Goal: Task Accomplishment & Management: Complete application form

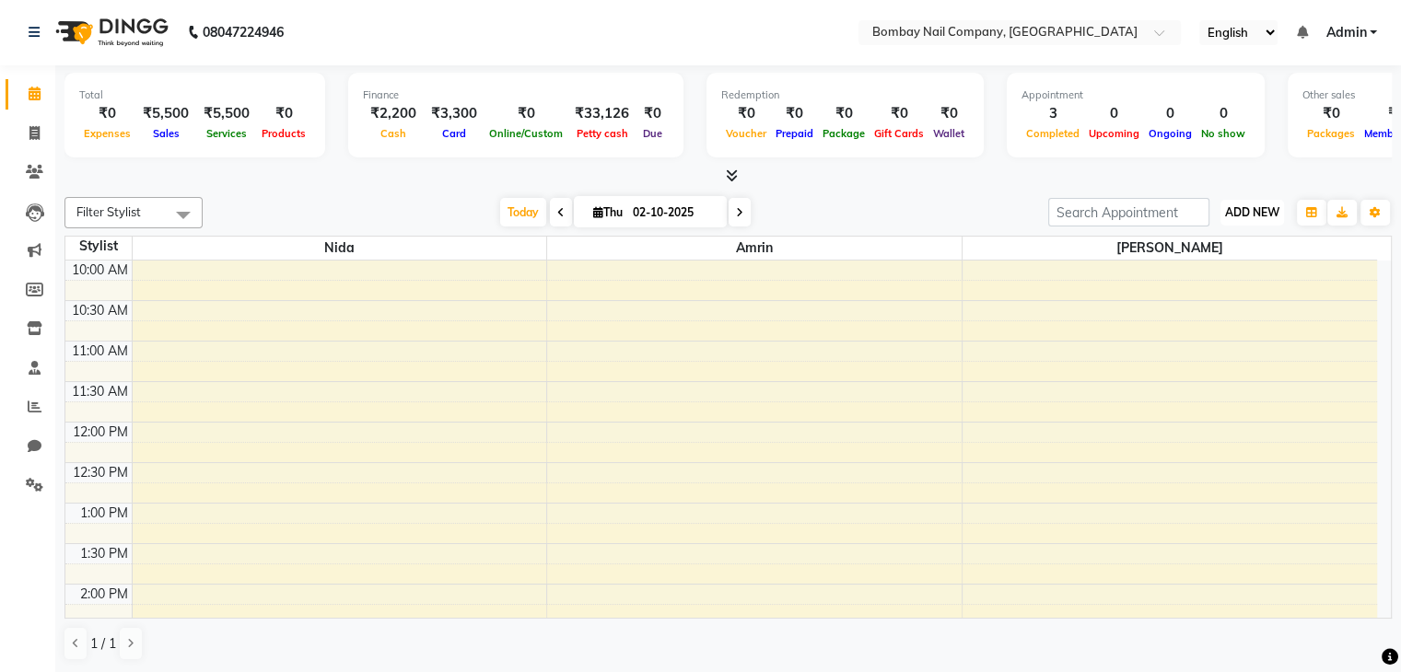
click at [1268, 209] on span "ADD NEW" at bounding box center [1252, 212] width 54 height 14
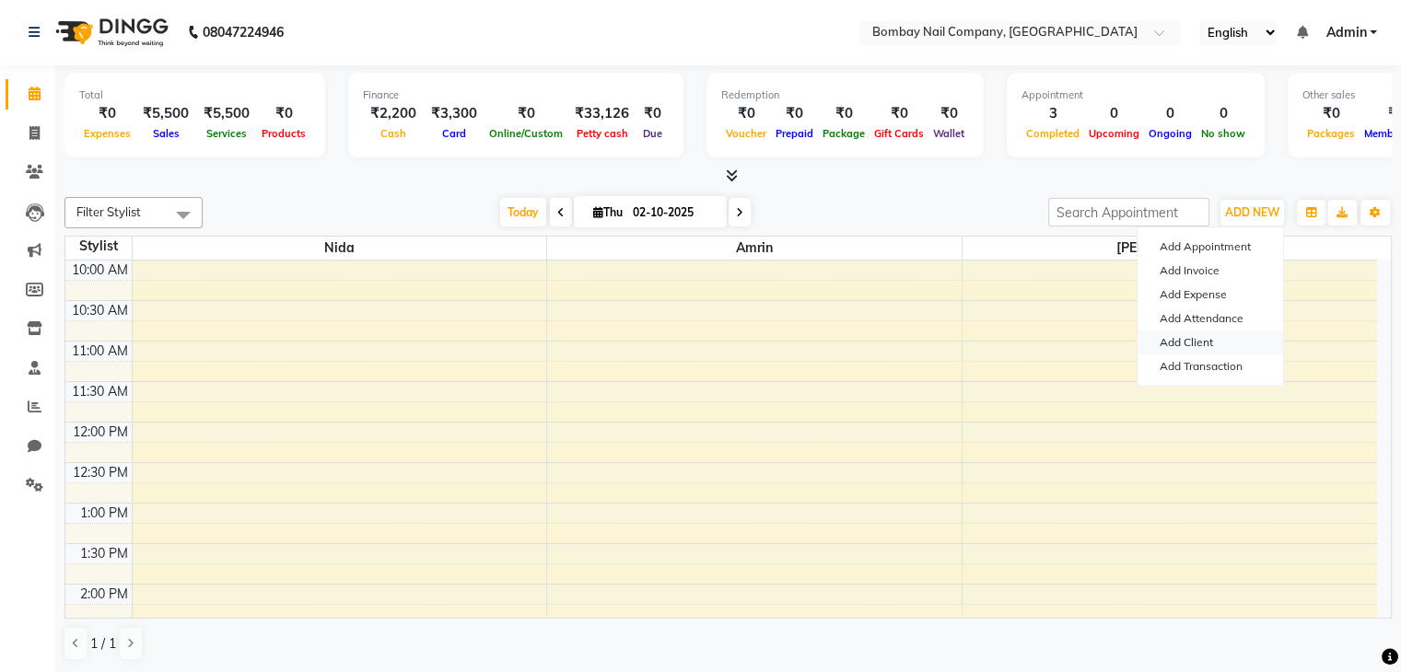
click at [1207, 343] on link "Add Client" at bounding box center [1210, 343] width 146 height 24
select select "56837"
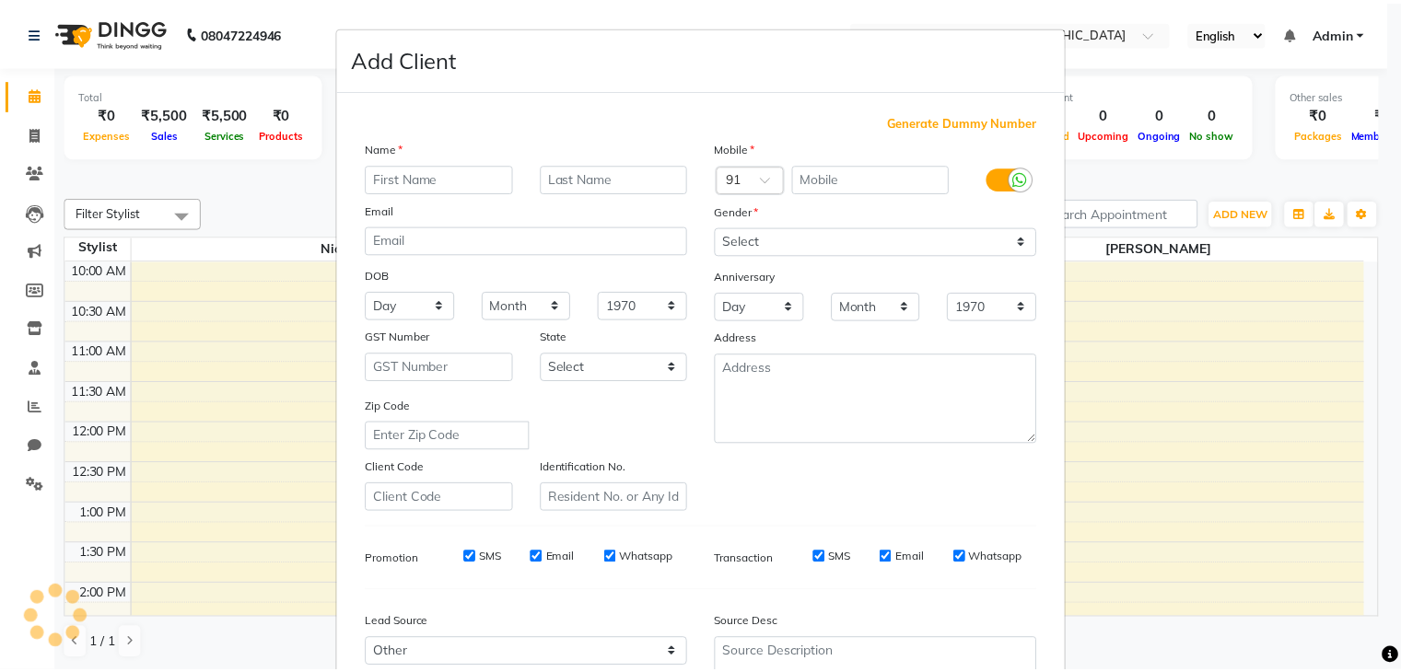
scroll to position [187, 0]
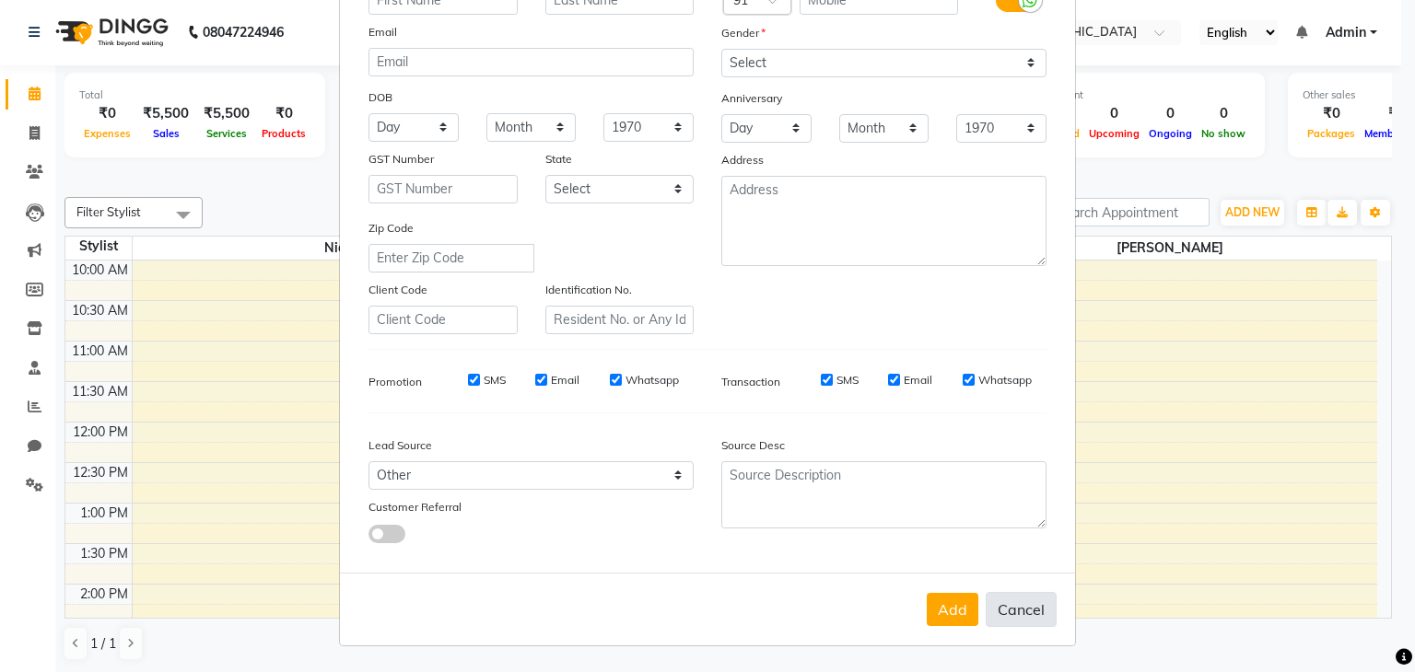
click at [1011, 601] on button "Cancel" at bounding box center [1020, 609] width 71 height 35
select select
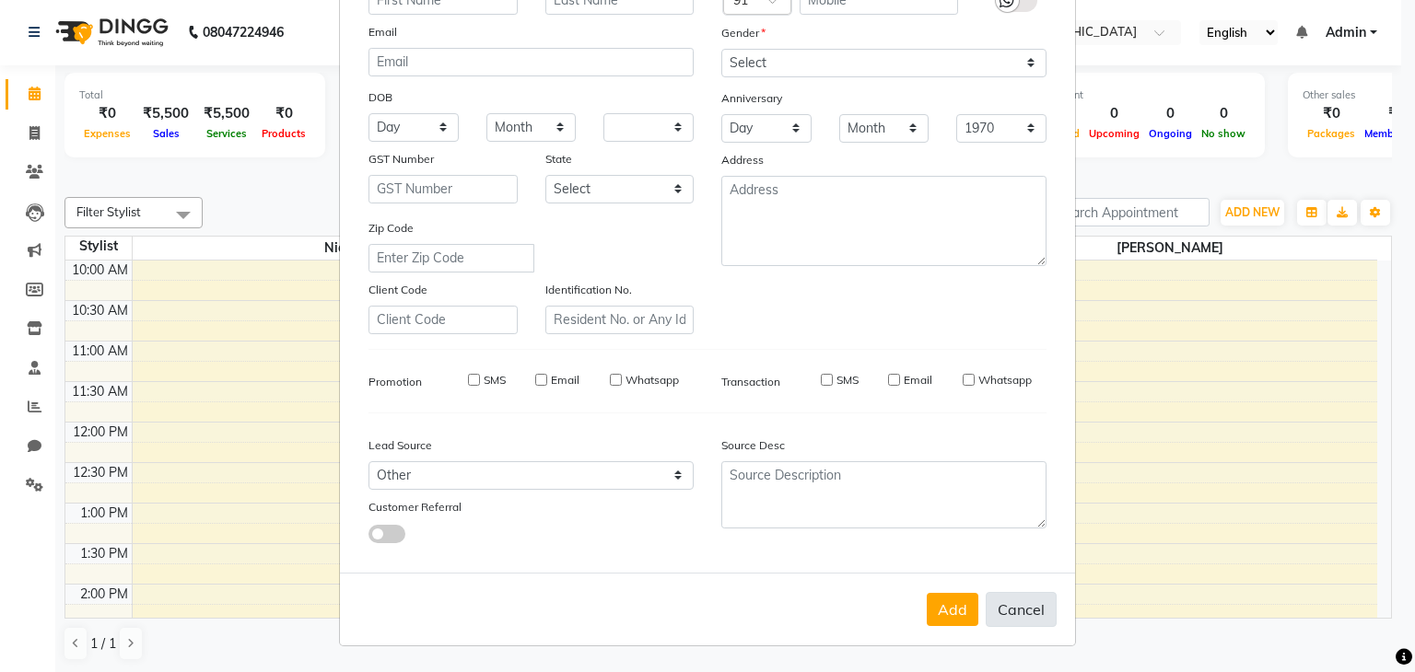
select select
checkbox input "false"
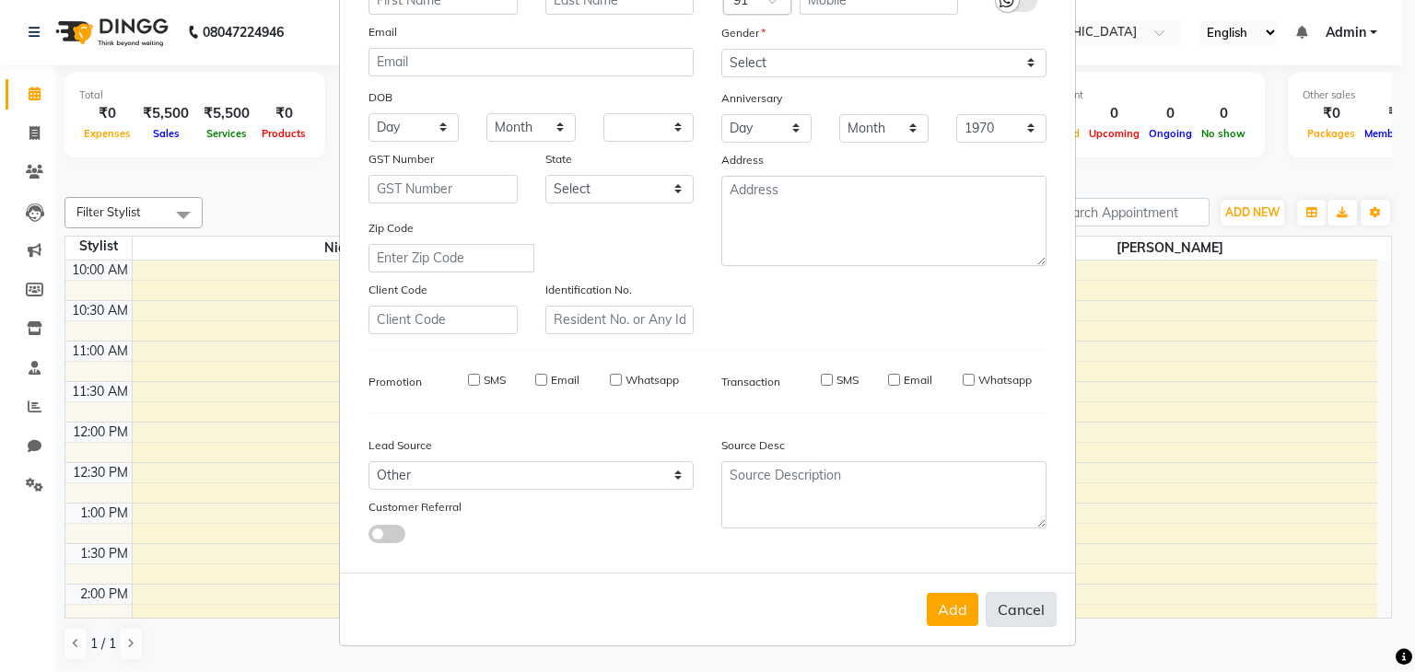
checkbox input "false"
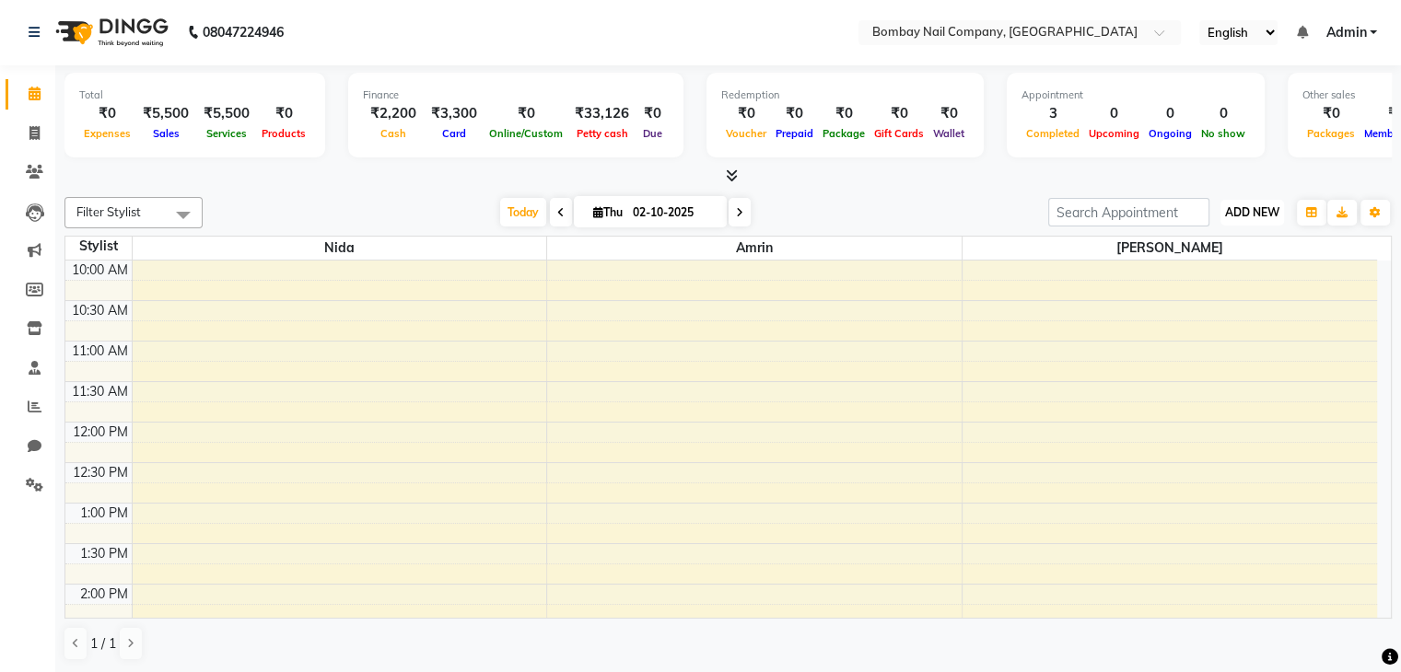
click at [1242, 201] on button "ADD NEW Toggle Dropdown" at bounding box center [1252, 213] width 64 height 26
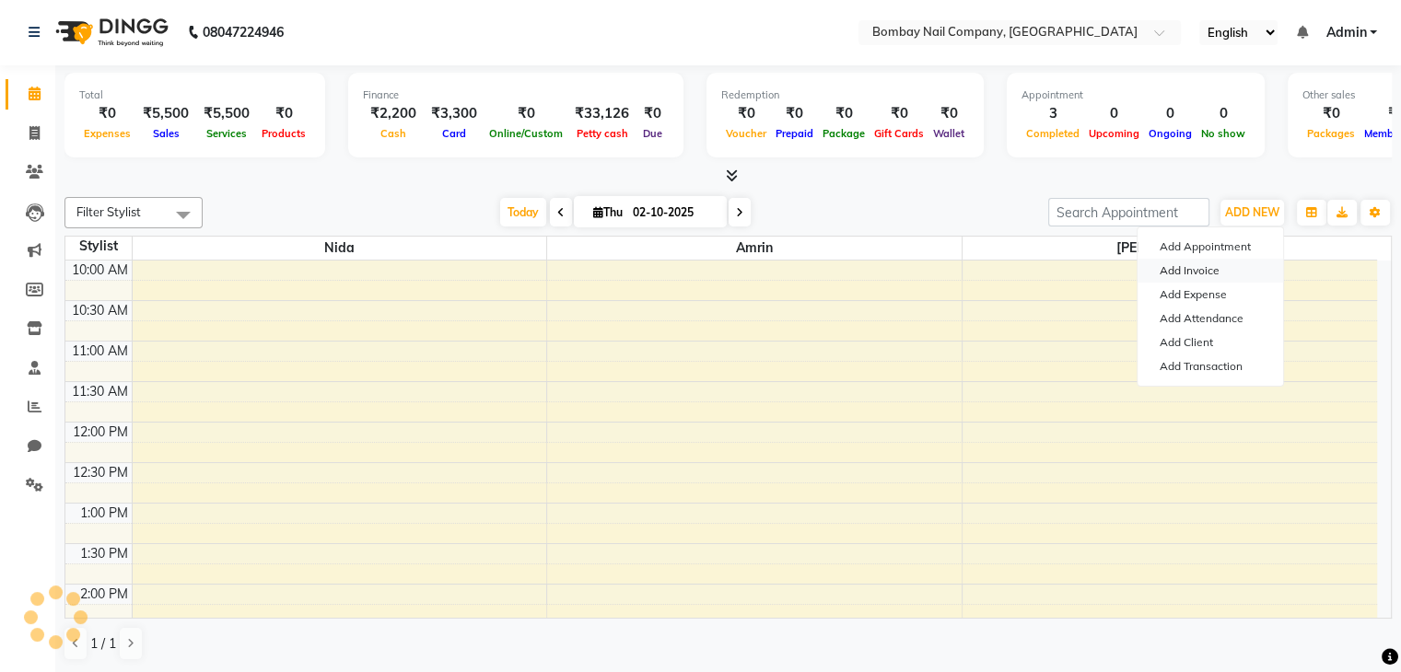
click at [1217, 276] on link "Add Invoice" at bounding box center [1210, 271] width 146 height 24
select select "8785"
select select "service"
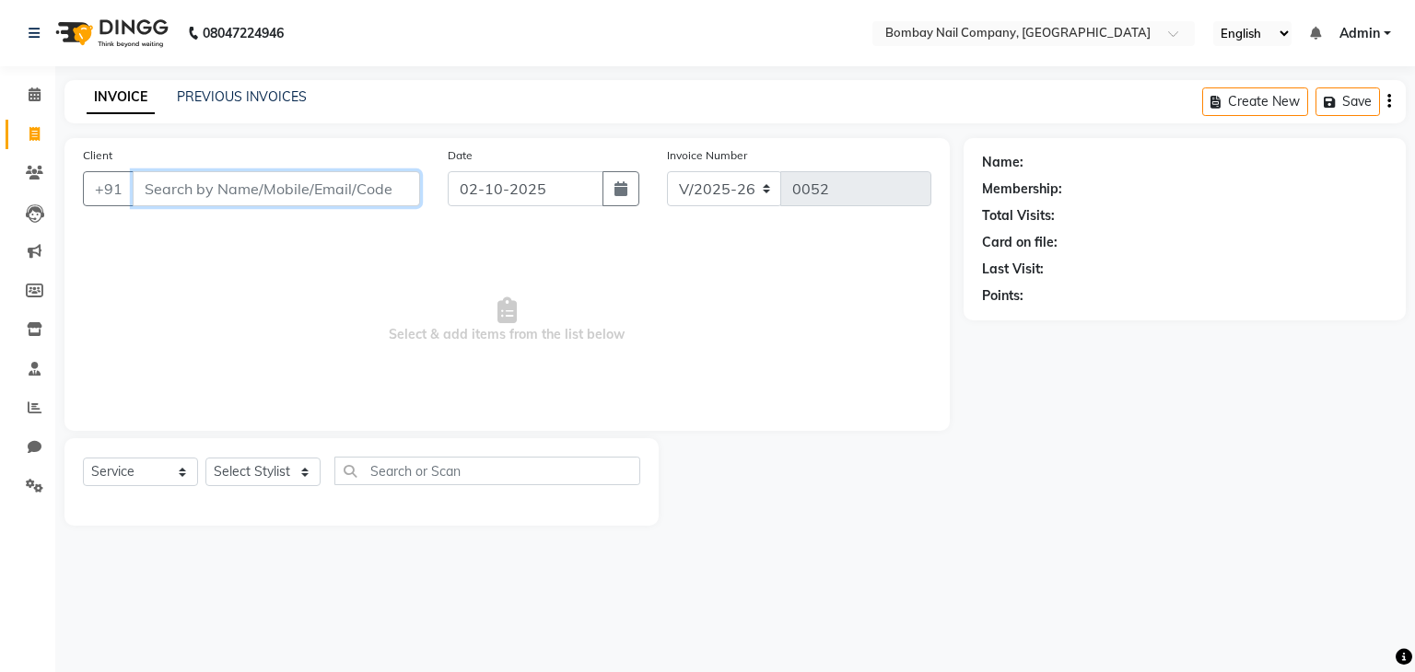
click at [373, 196] on input "Client" at bounding box center [276, 188] width 287 height 35
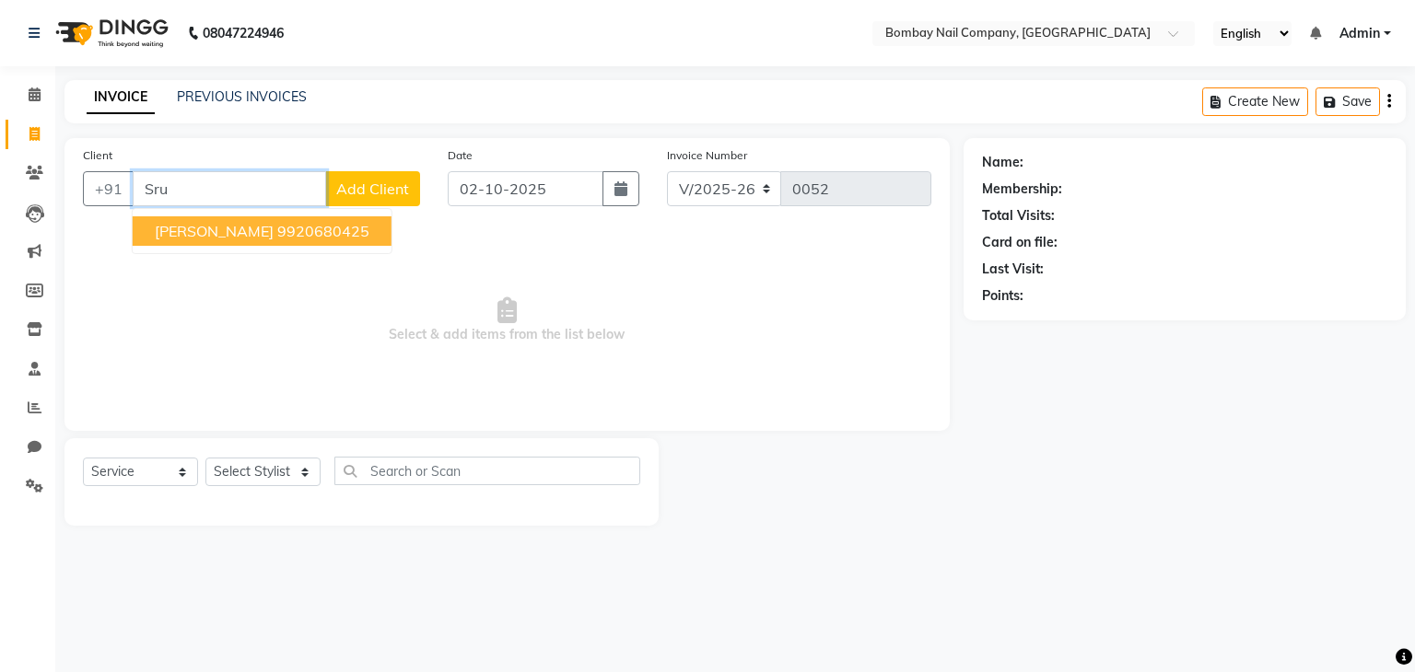
click at [289, 227] on ngb-highlight "9920680425" at bounding box center [323, 231] width 92 height 18
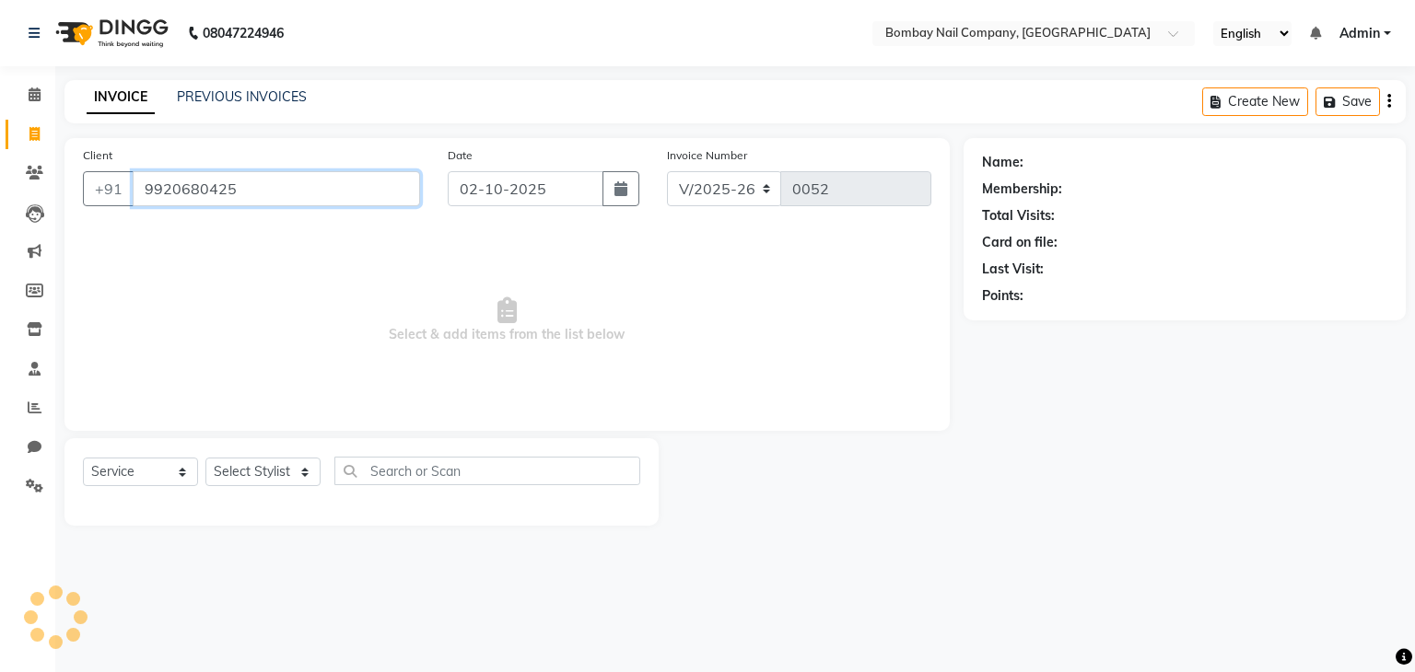
type input "9920680425"
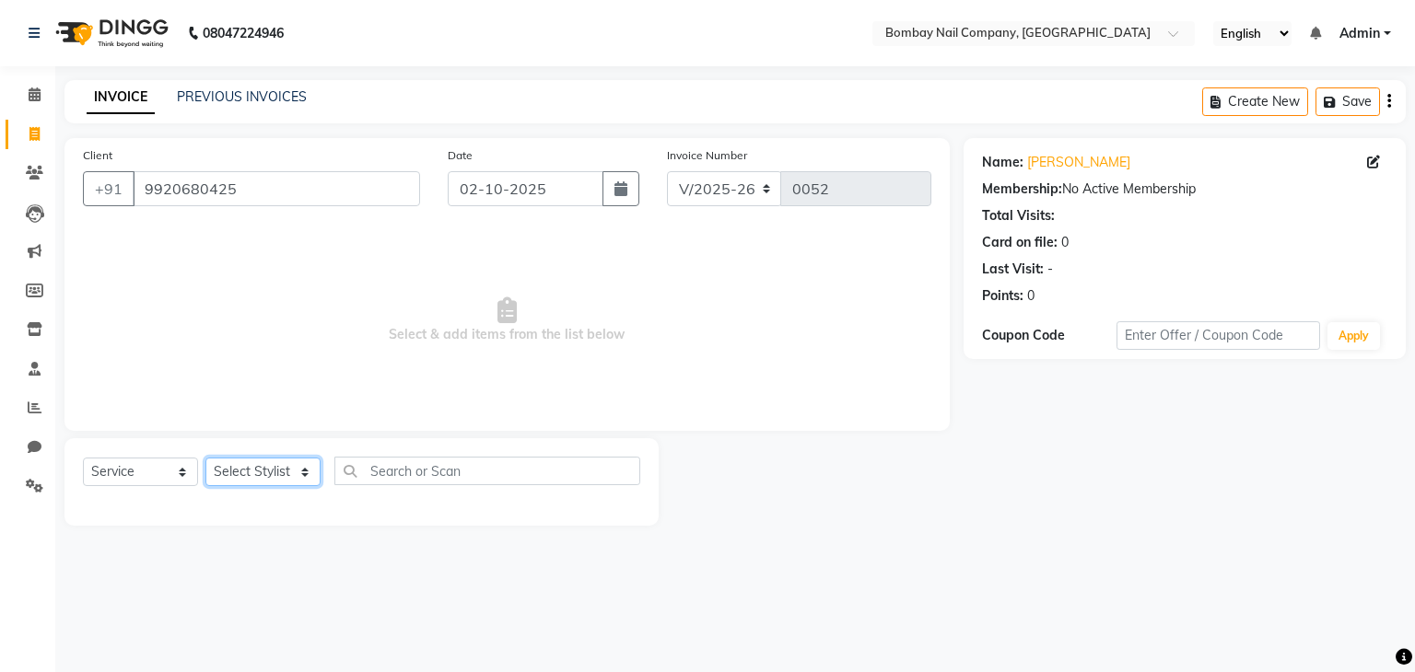
click at [287, 465] on select "Select Stylist Amrin Front Desk [PERSON_NAME] [PERSON_NAME]" at bounding box center [262, 472] width 115 height 29
select select "89819"
click at [205, 459] on select "Select Stylist Amrin Front Desk [PERSON_NAME] [PERSON_NAME]" at bounding box center [262, 472] width 115 height 29
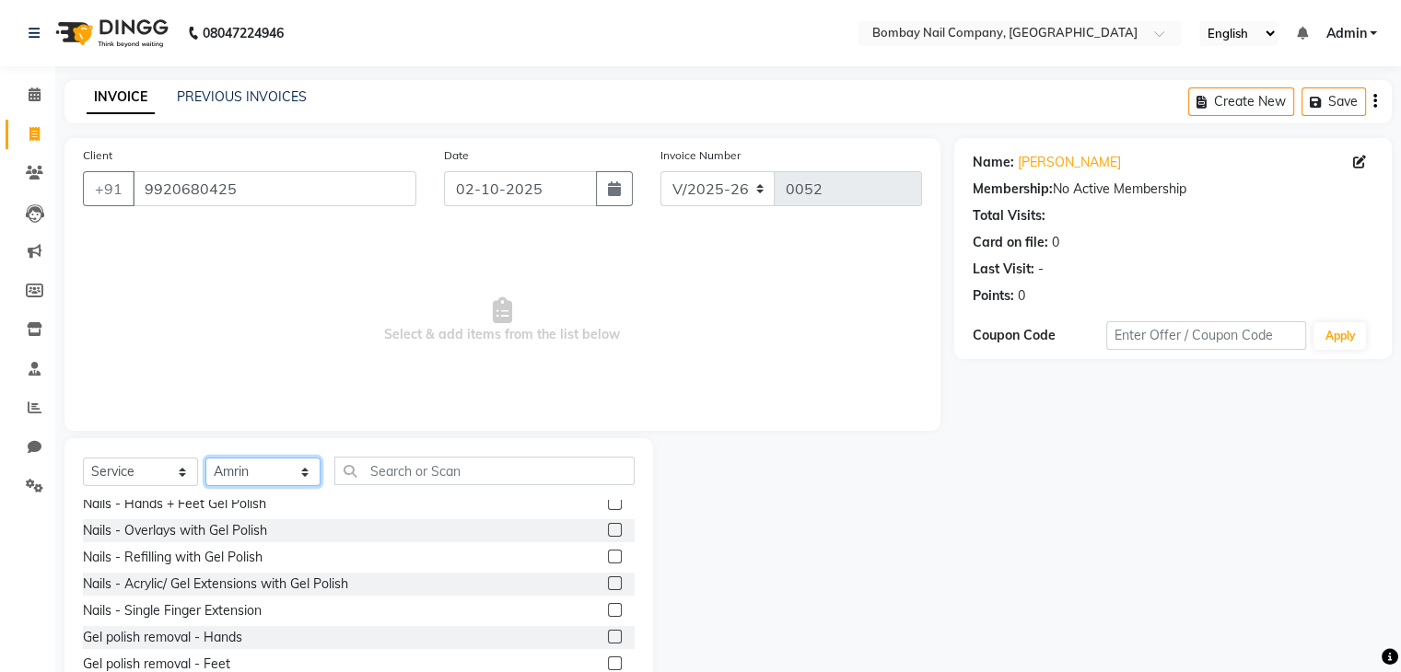
scroll to position [88, 0]
click at [608, 583] on label at bounding box center [615, 583] width 14 height 14
click at [608, 583] on input "checkbox" at bounding box center [614, 583] width 12 height 12
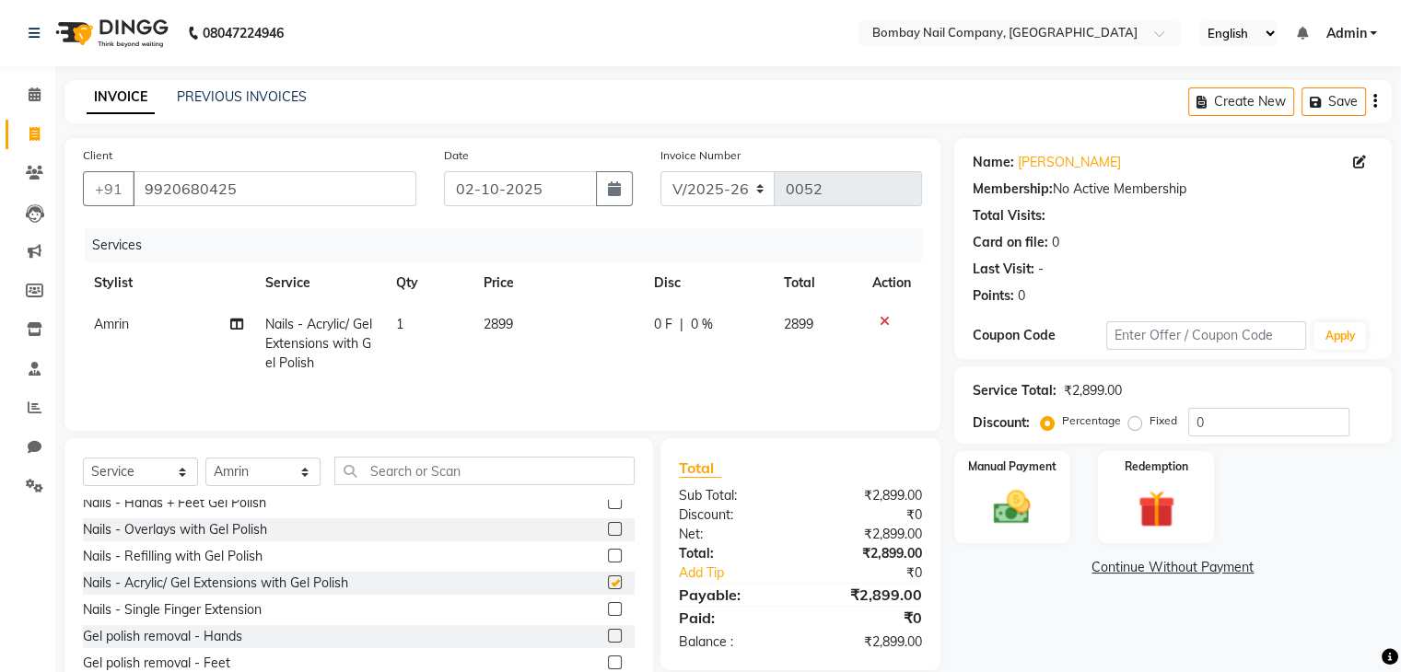
checkbox input "false"
click at [663, 322] on span "0 F" at bounding box center [663, 324] width 18 height 19
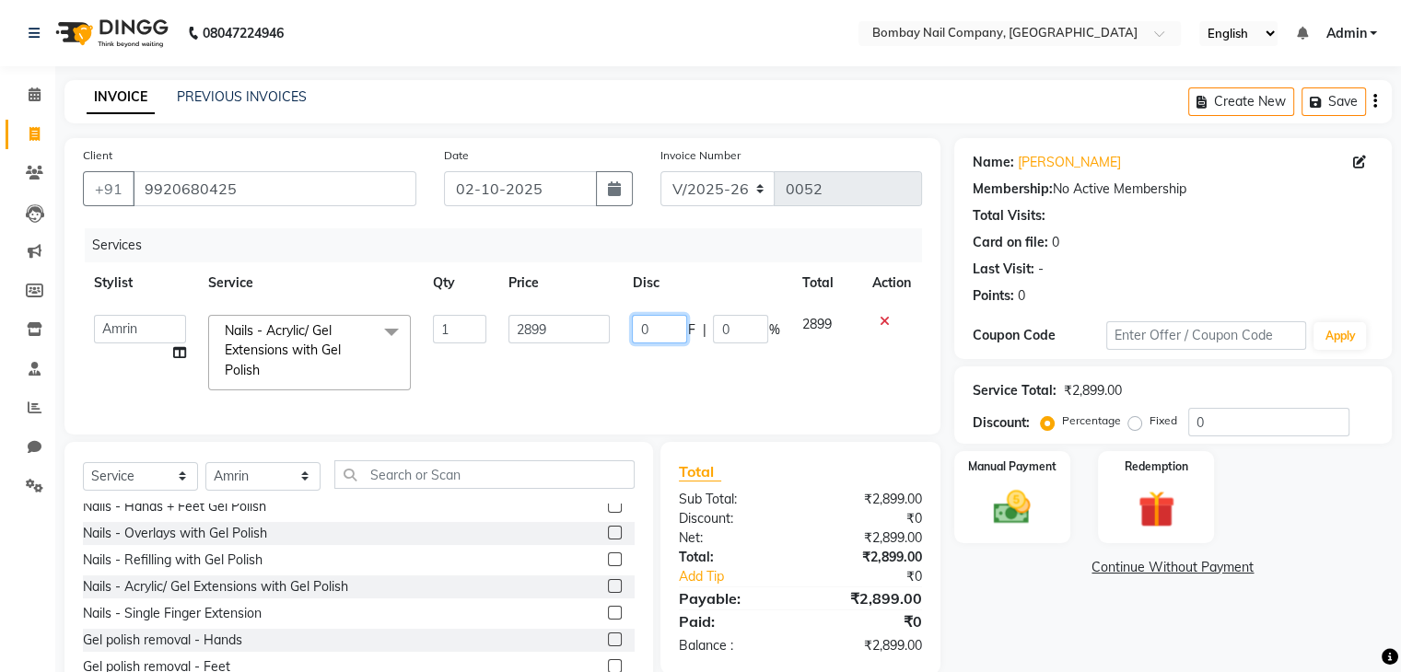
click at [663, 322] on input "0" at bounding box center [659, 329] width 55 height 29
type input "899"
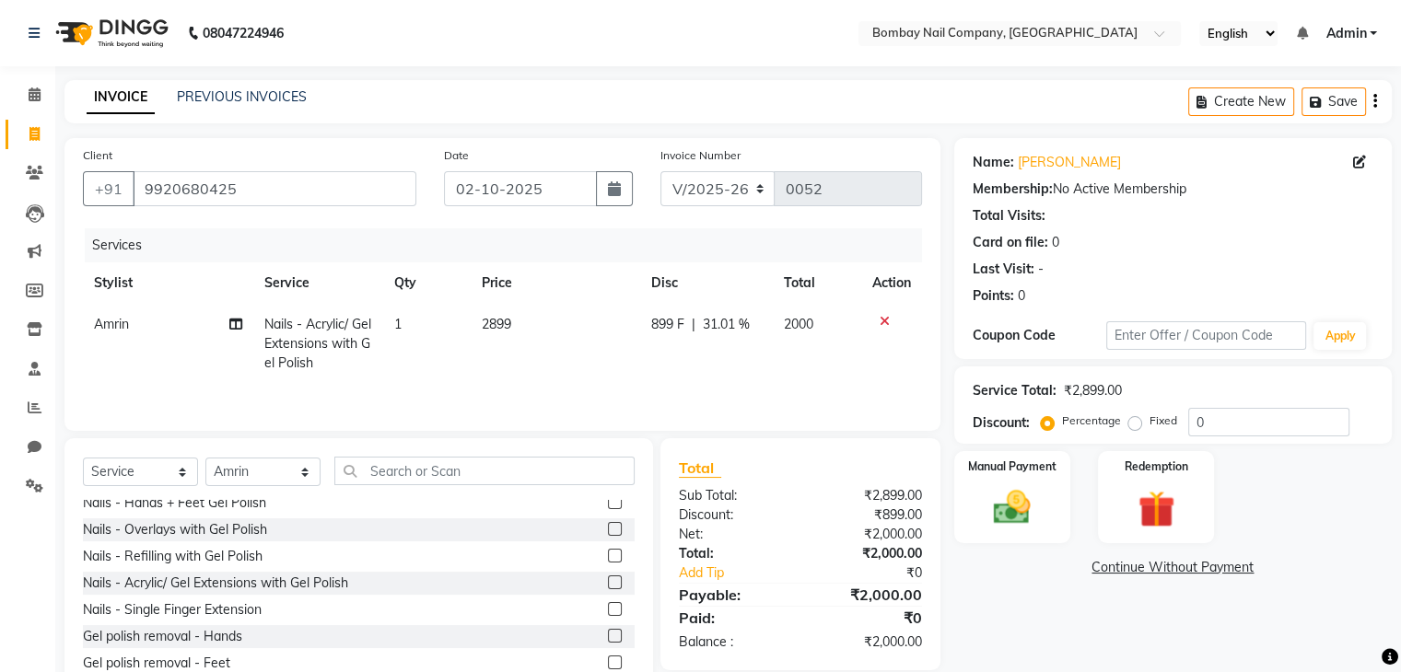
click at [635, 271] on tr "Stylist Service Qty Price Disc Total Action" at bounding box center [502, 282] width 839 height 41
click at [666, 330] on span "899 F" at bounding box center [667, 324] width 33 height 19
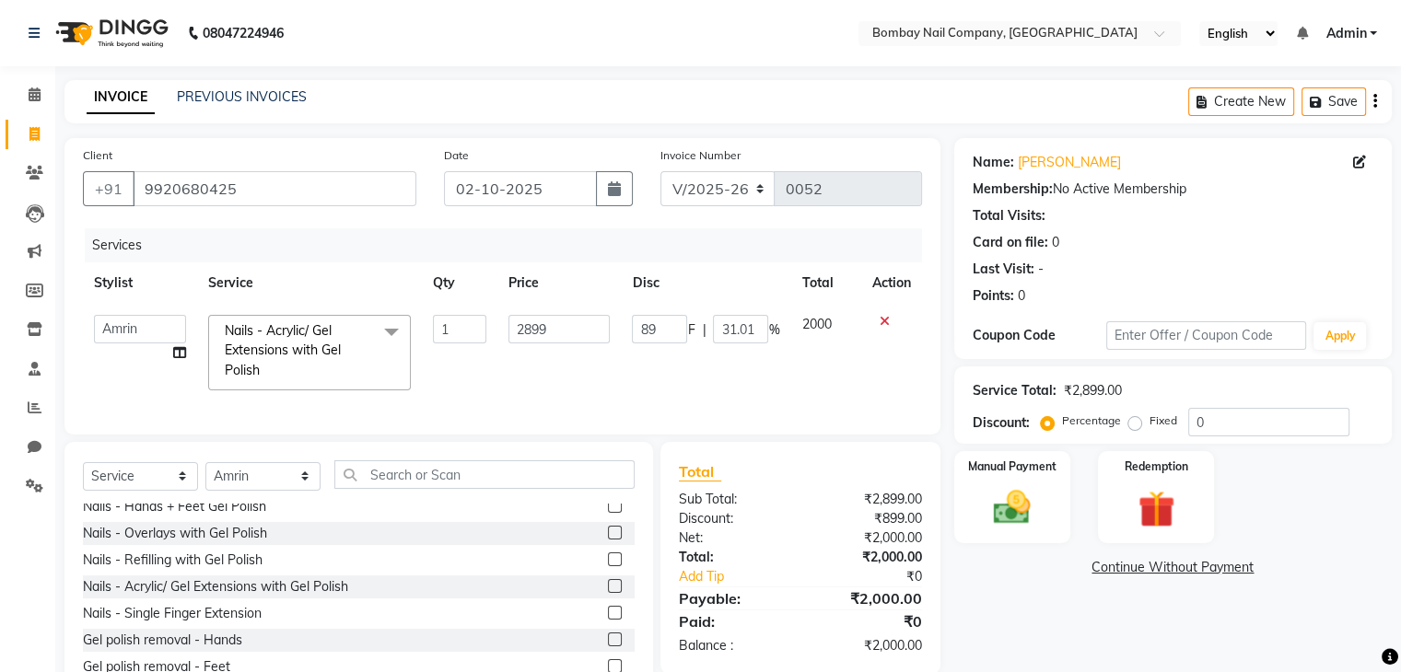
type input "8"
type input "900"
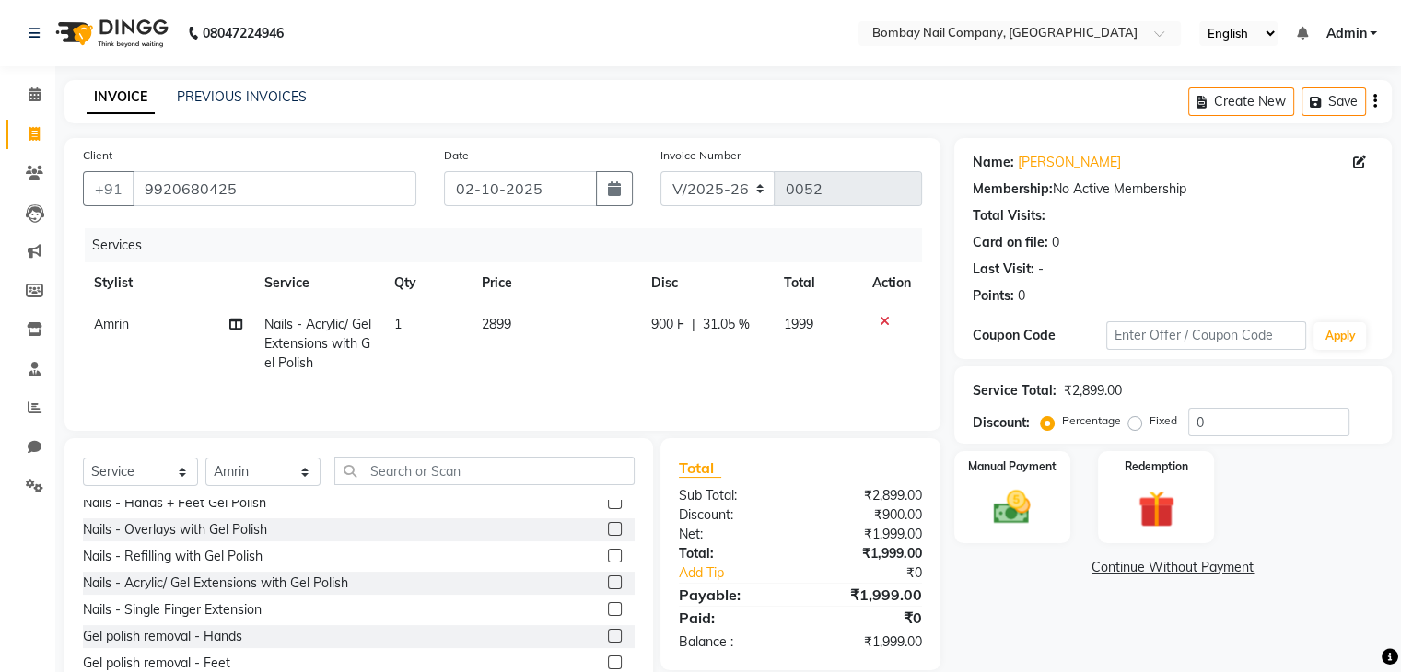
click at [618, 303] on th "Price" at bounding box center [555, 282] width 169 height 41
click at [682, 325] on span "900 F" at bounding box center [667, 324] width 33 height 19
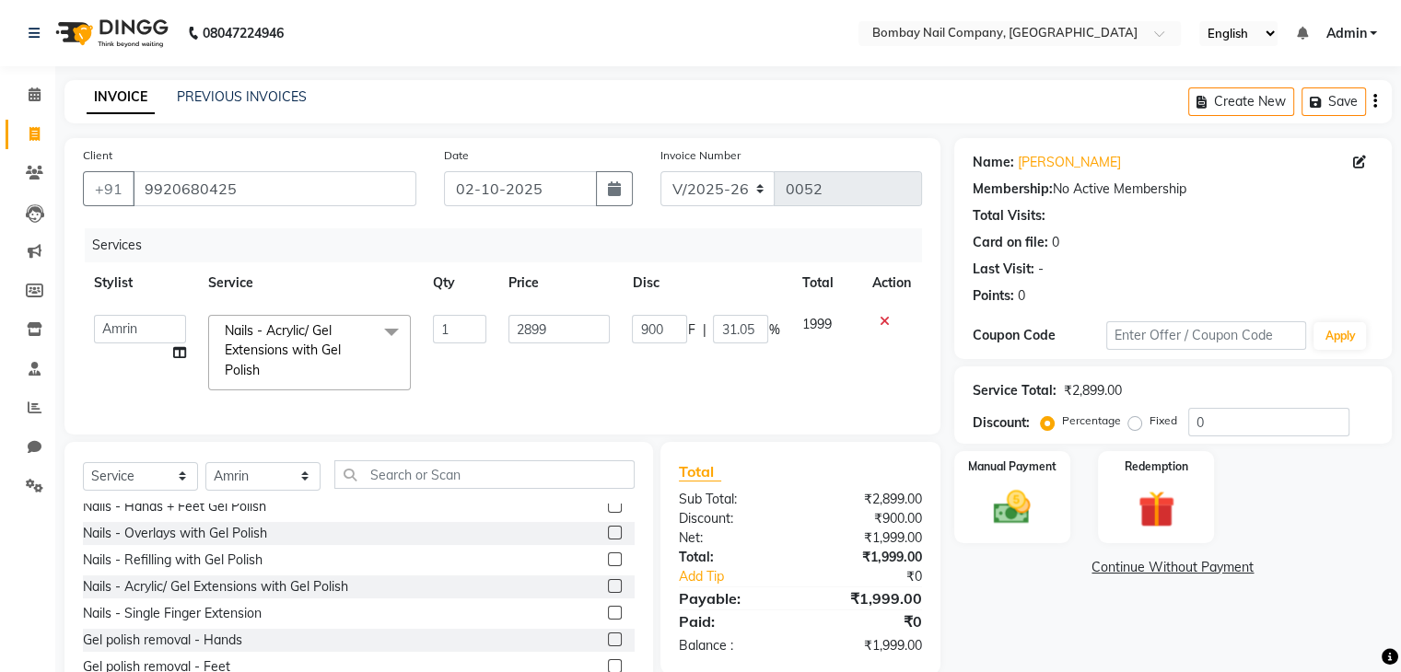
click at [682, 325] on input "900" at bounding box center [659, 329] width 55 height 29
type input "9"
type input "899"
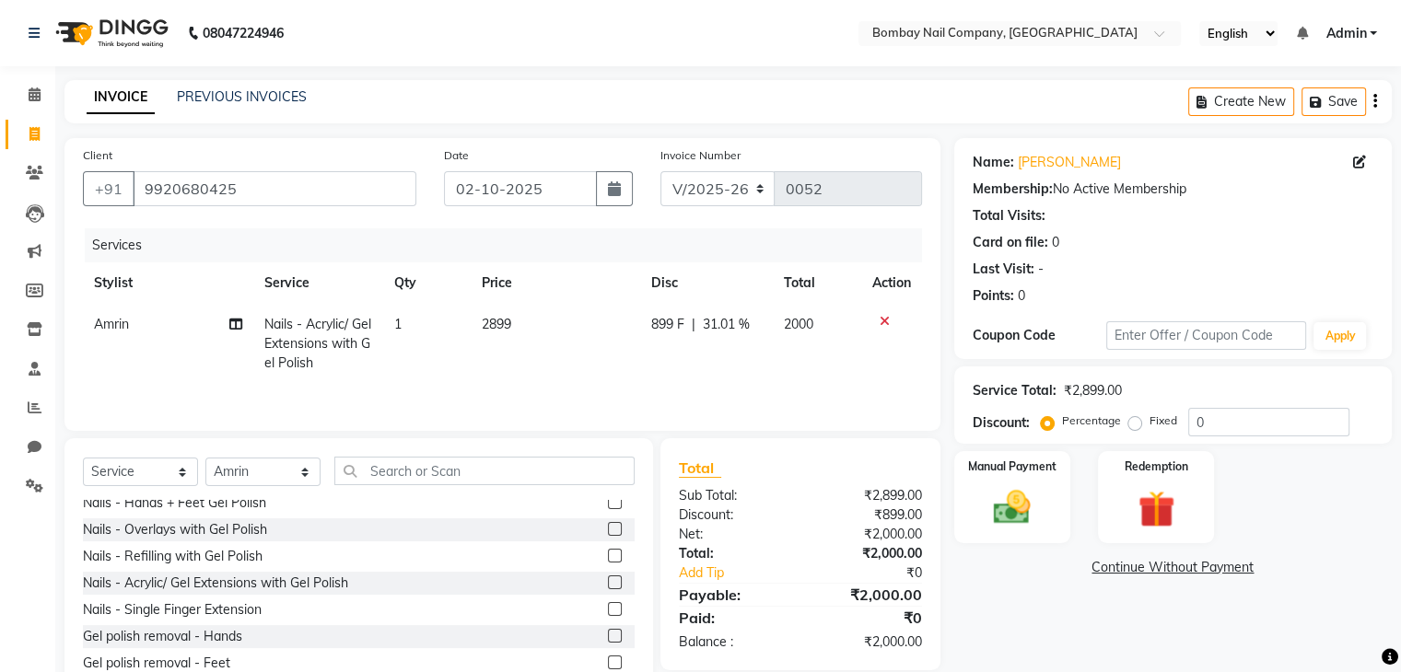
click at [614, 296] on th "Price" at bounding box center [555, 282] width 169 height 41
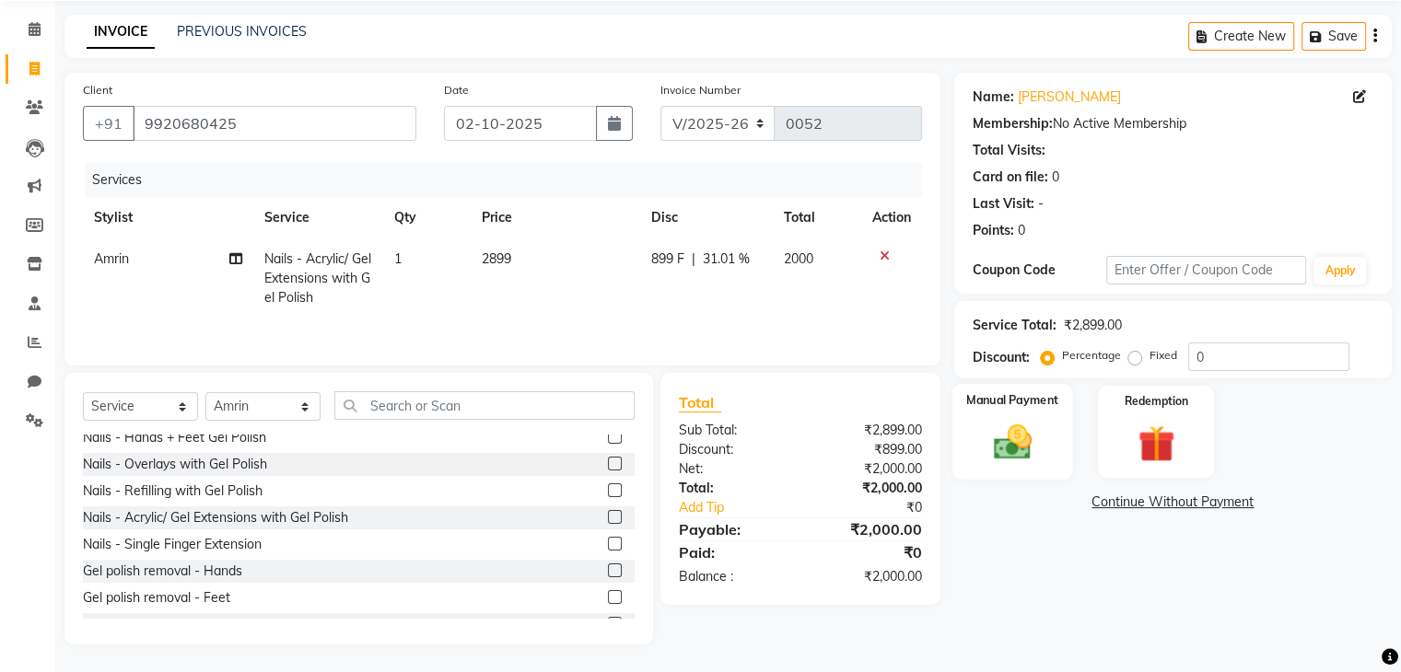
click at [1041, 443] on img at bounding box center [1012, 443] width 62 height 44
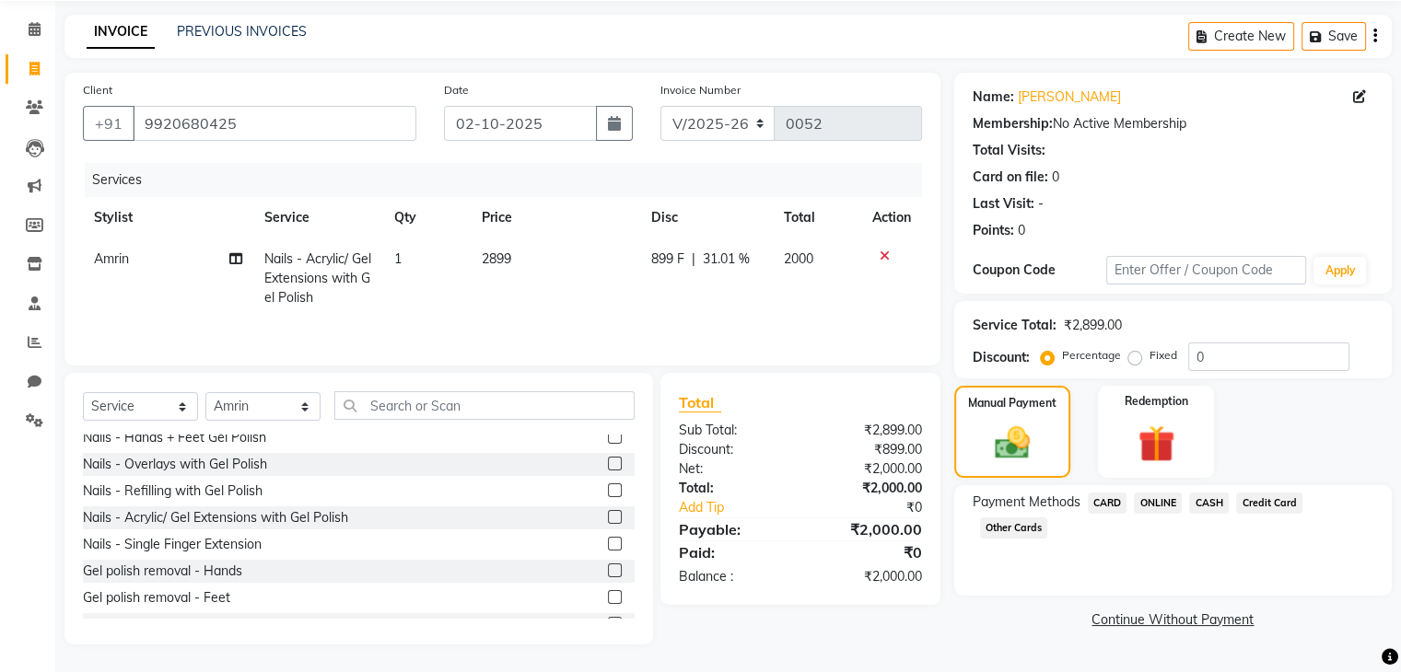
click at [1208, 500] on span "CASH" at bounding box center [1209, 503] width 40 height 21
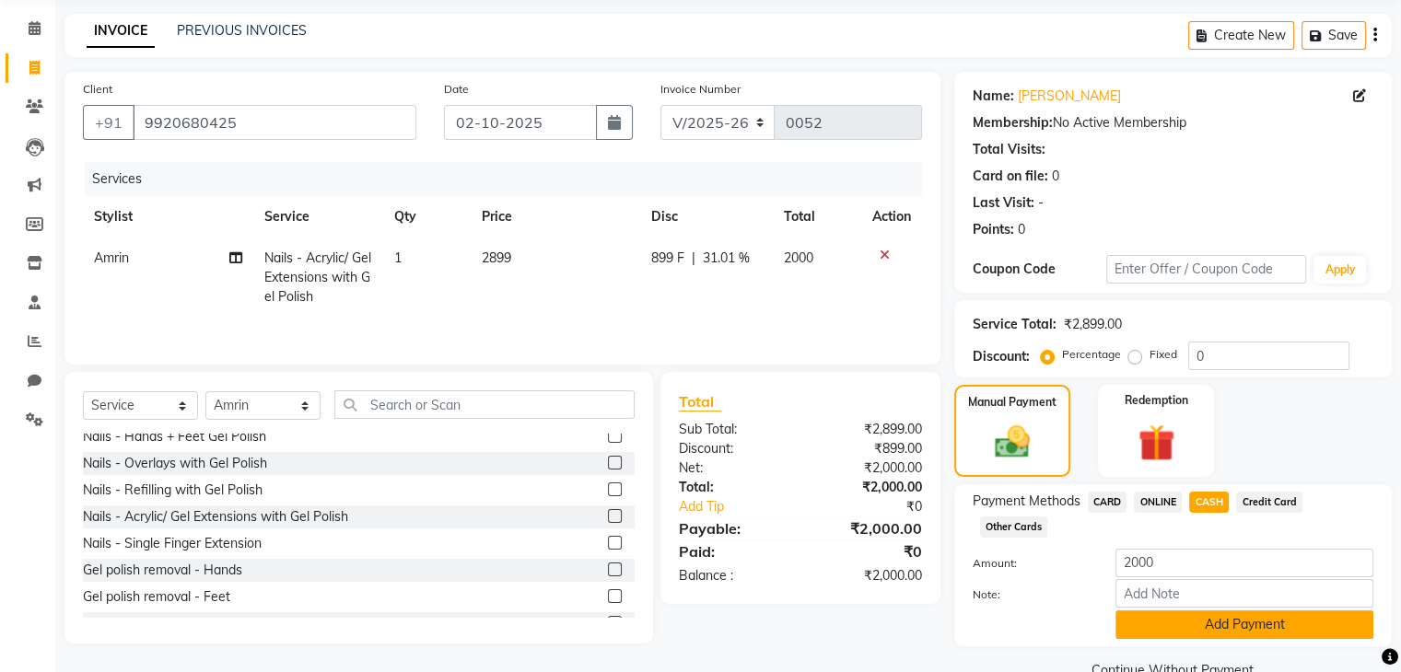
click at [1172, 627] on button "Add Payment" at bounding box center [1244, 625] width 258 height 29
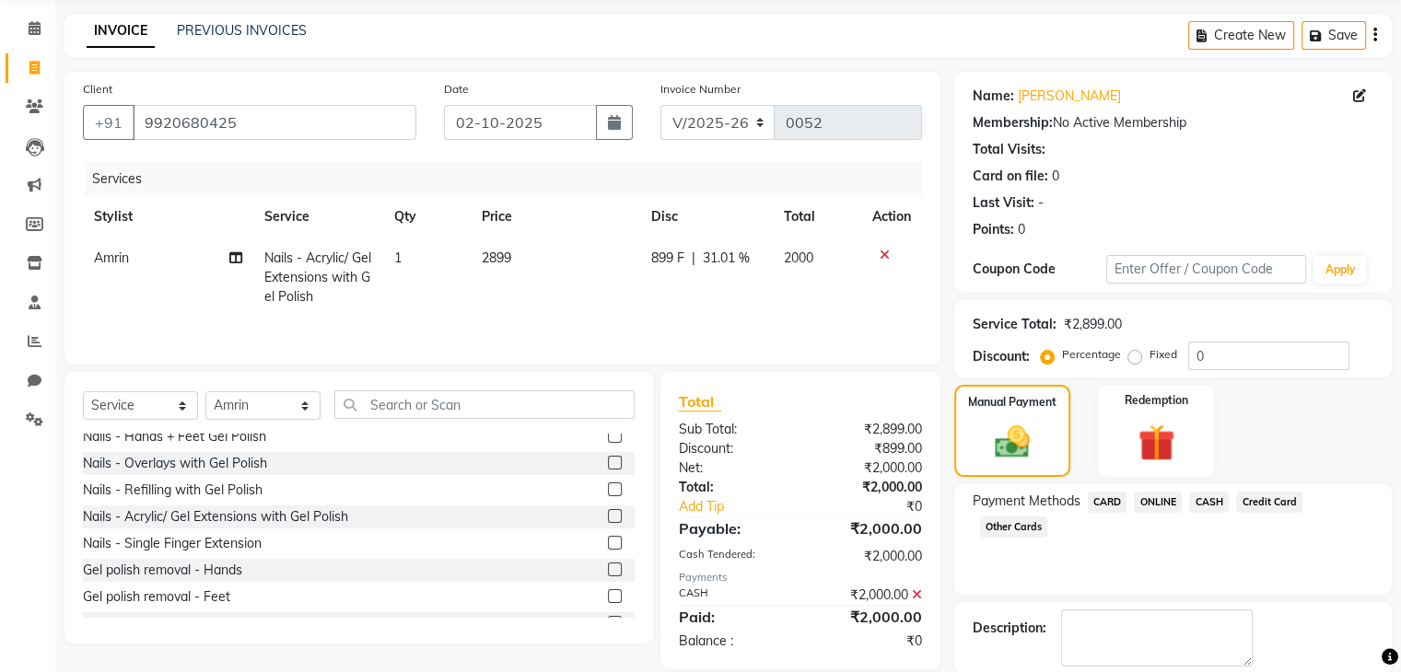
scroll to position [157, 0]
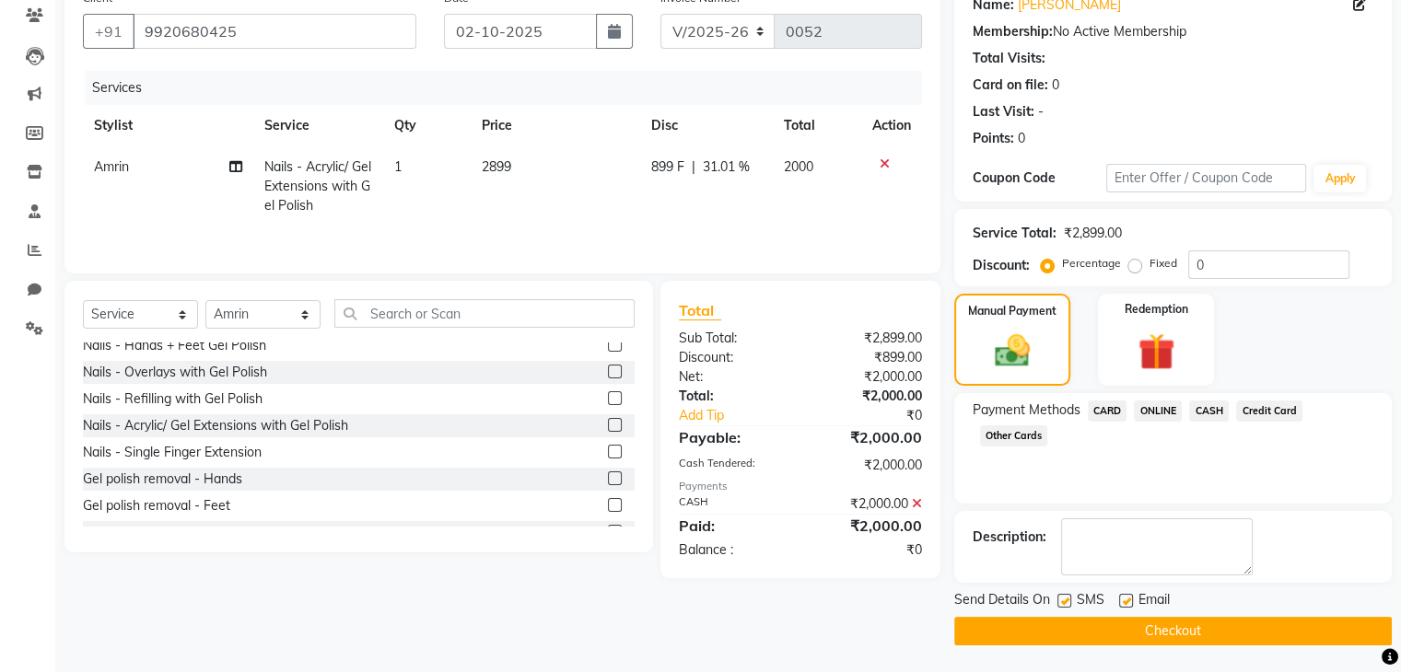
click at [1141, 626] on button "Checkout" at bounding box center [1172, 631] width 437 height 29
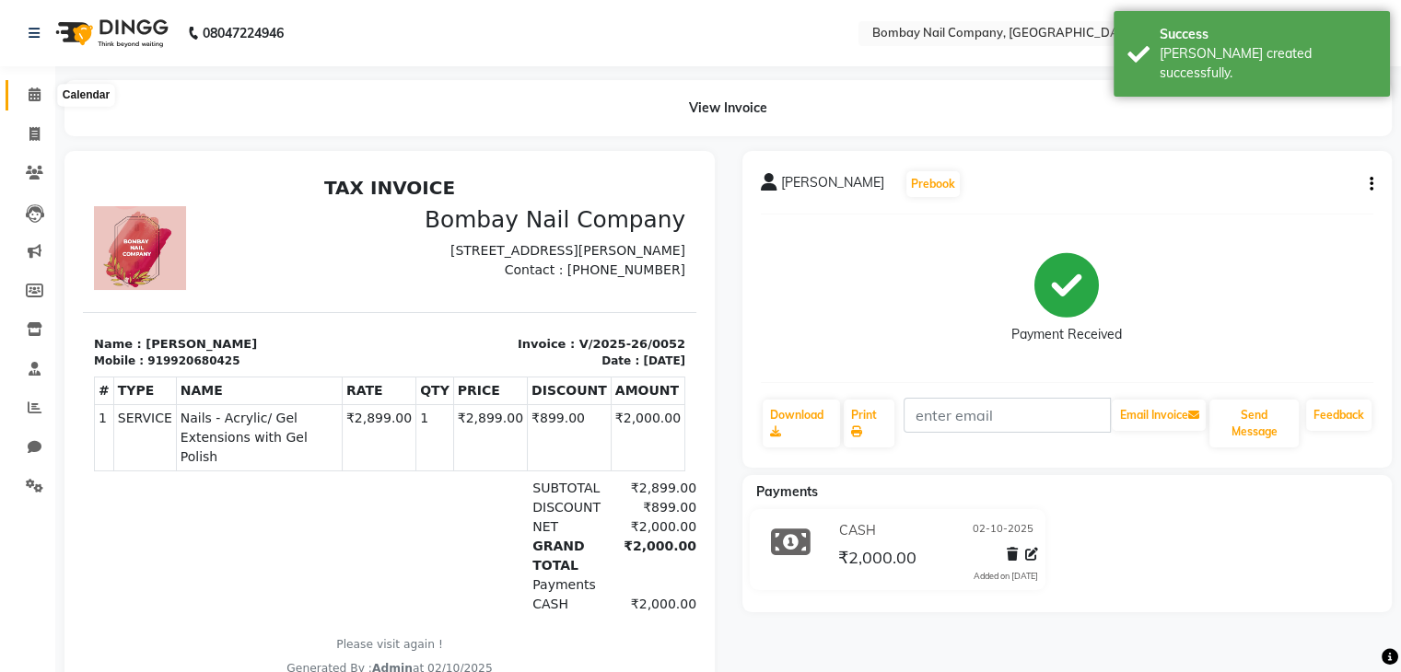
click at [39, 96] on icon at bounding box center [35, 94] width 12 height 14
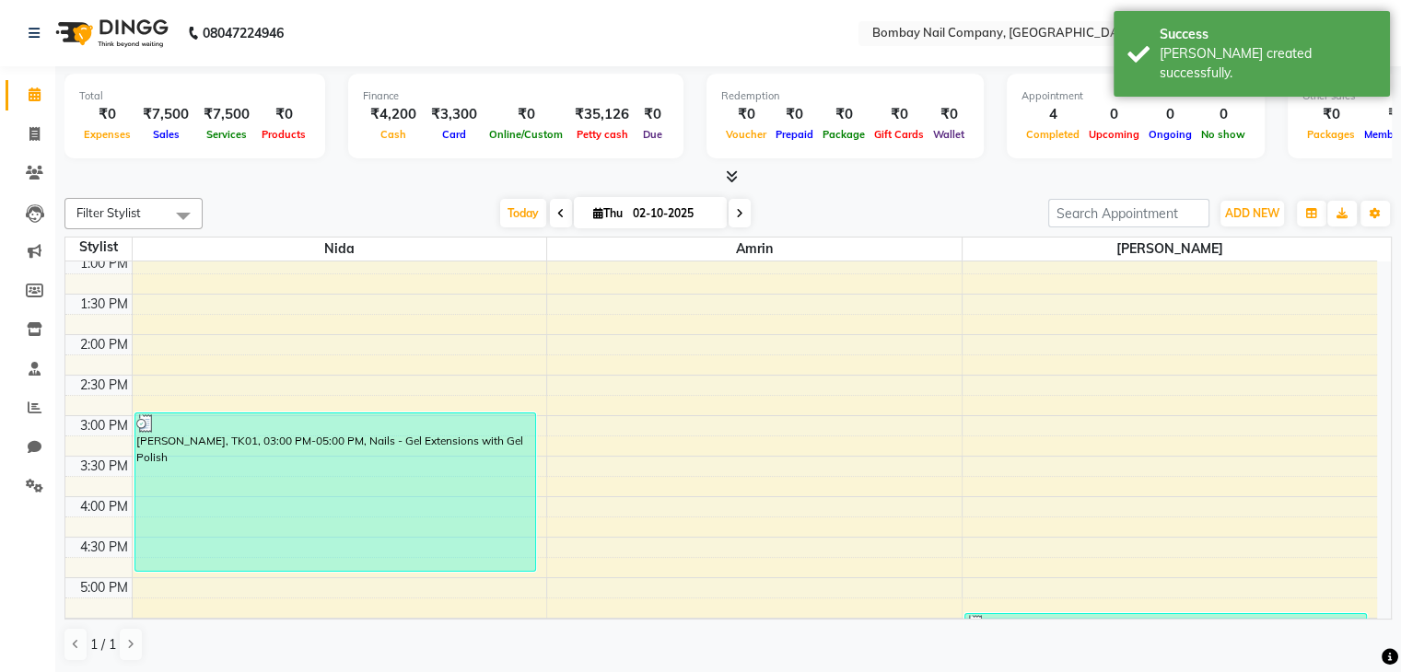
scroll to position [1, 0]
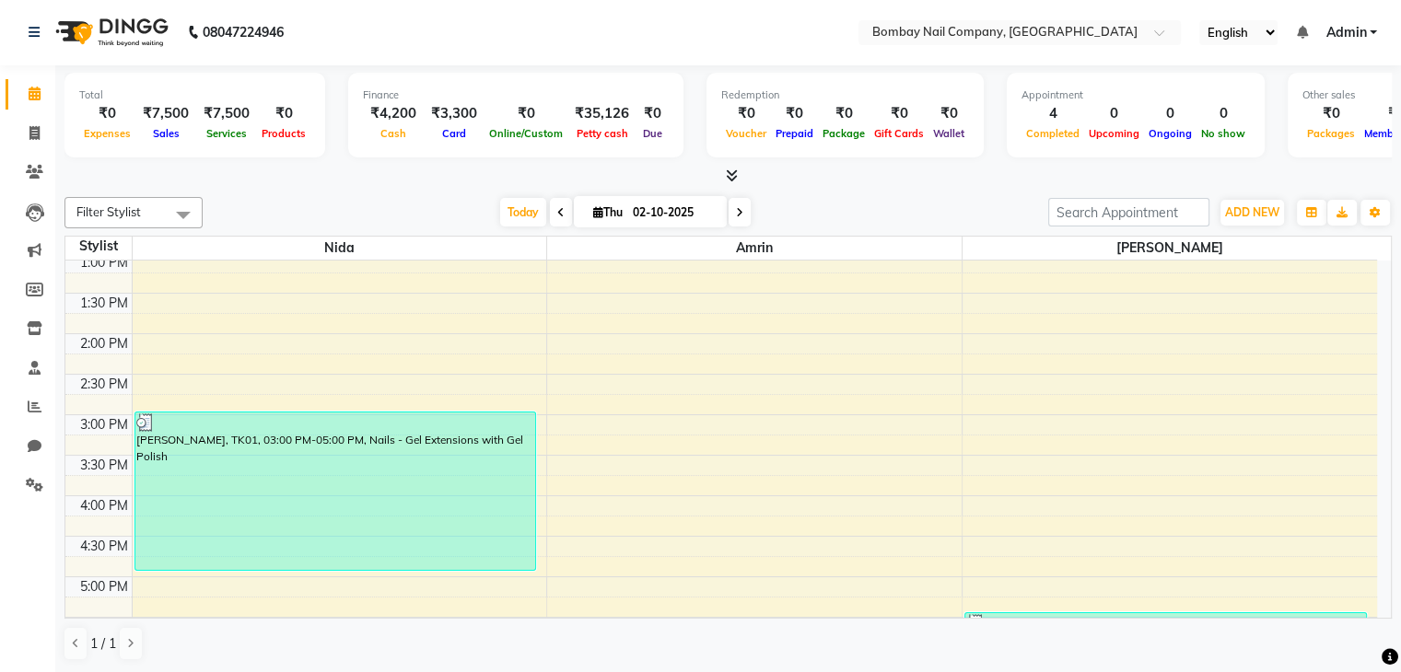
click at [1369, 41] on link "Admin" at bounding box center [1351, 32] width 52 height 19
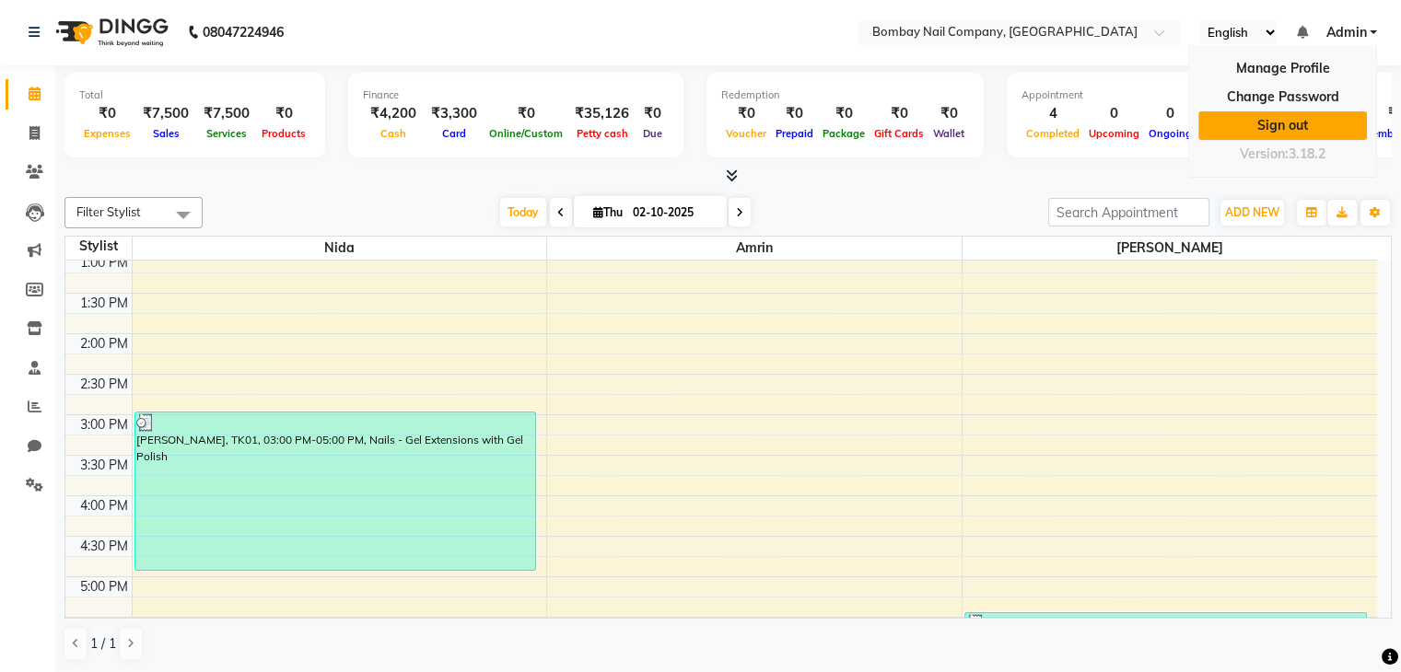
click at [1317, 119] on link "Sign out" at bounding box center [1282, 125] width 169 height 29
